Goal: Register for event/course

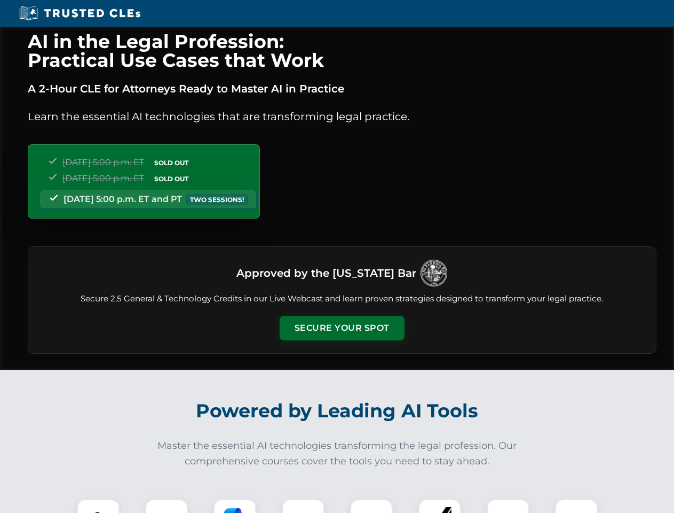
click at [342, 328] on button "Secure Your Spot" at bounding box center [342, 328] width 125 height 25
click at [98, 506] on img at bounding box center [98, 520] width 31 height 31
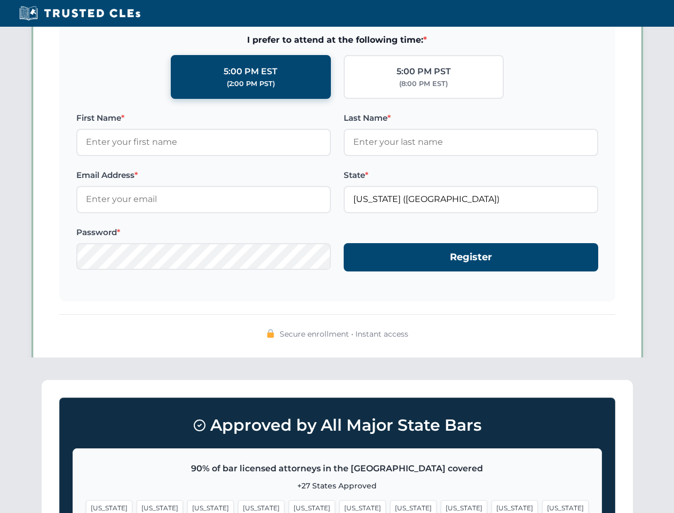
click at [390, 506] on span "[US_STATE]" at bounding box center [413, 507] width 46 height 15
click at [492, 506] on span "[US_STATE]" at bounding box center [515, 507] width 46 height 15
